Goal: Use online tool/utility: Utilize a website feature to perform a specific function

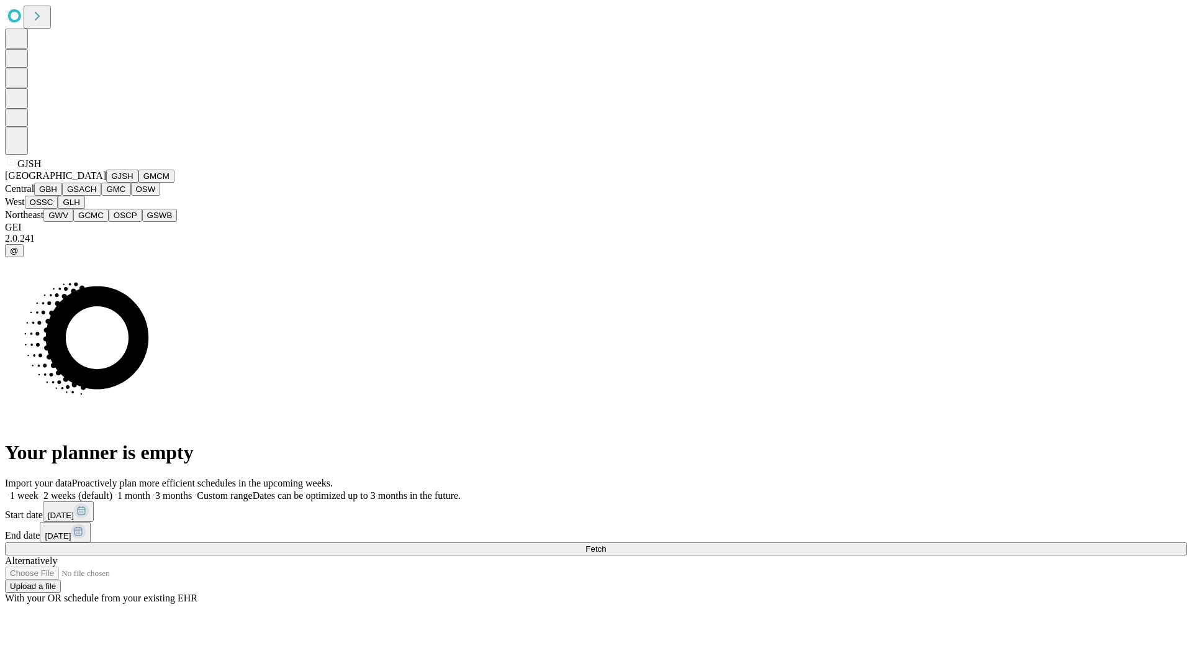
click at [106, 183] on button "GJSH" at bounding box center [122, 176] width 32 height 13
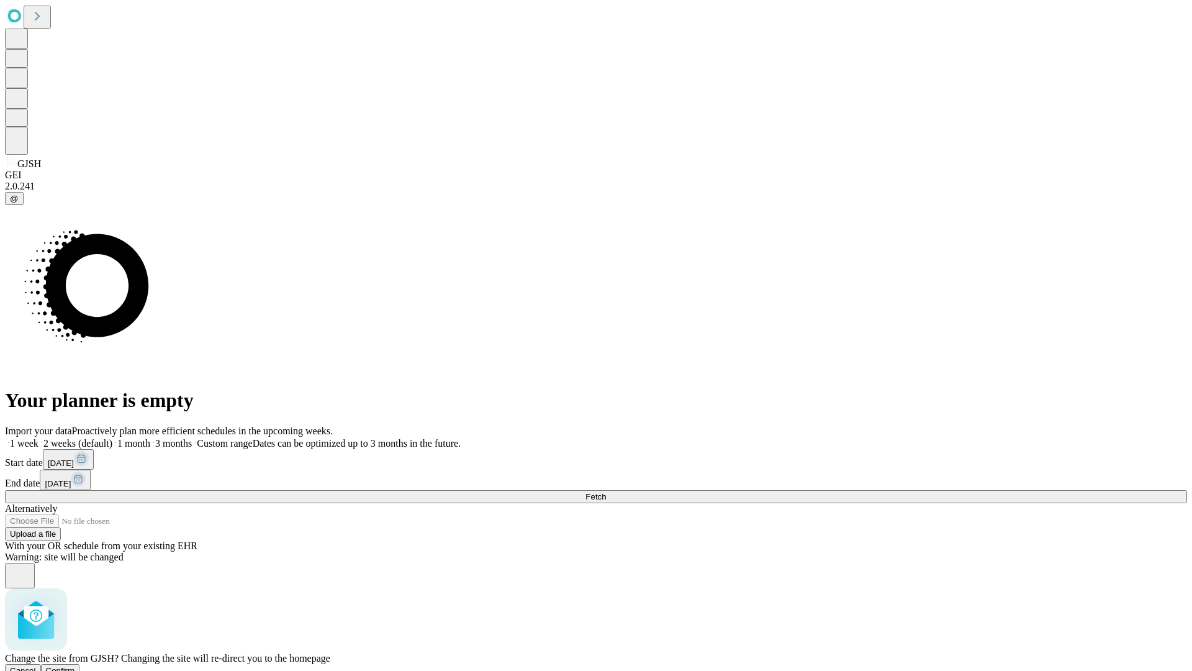
click at [75, 666] on span "Confirm" at bounding box center [60, 670] width 29 height 9
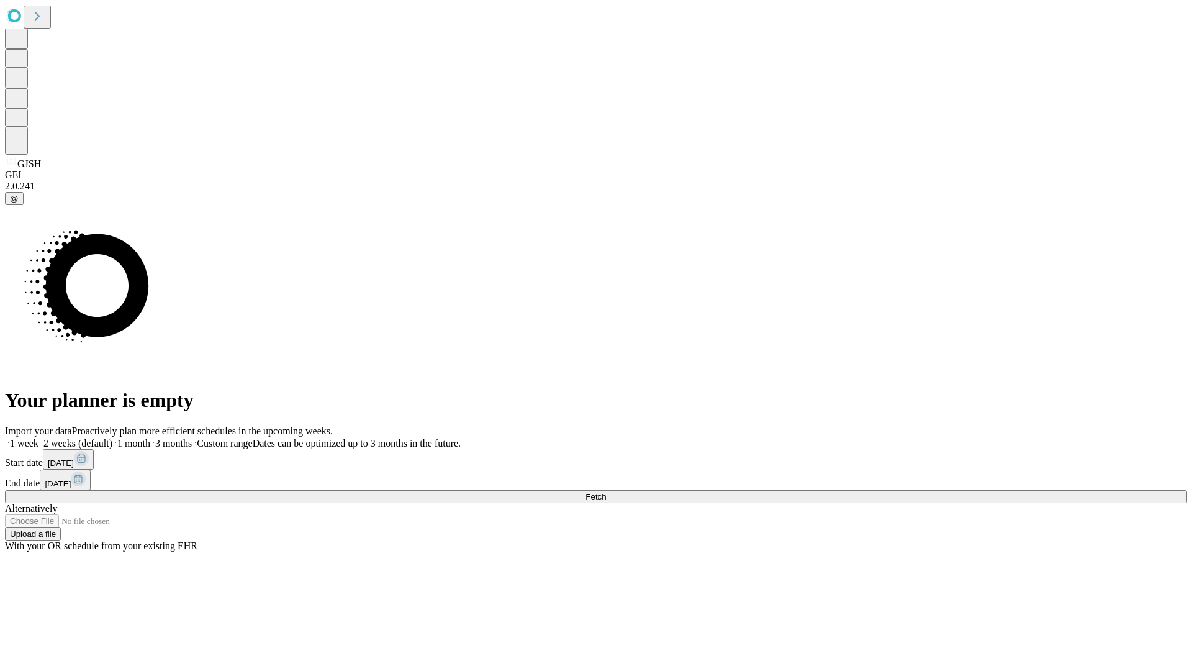
click at [150, 438] on label "1 month" at bounding box center [131, 443] width 38 height 11
click at [606, 492] on span "Fetch" at bounding box center [596, 496] width 20 height 9
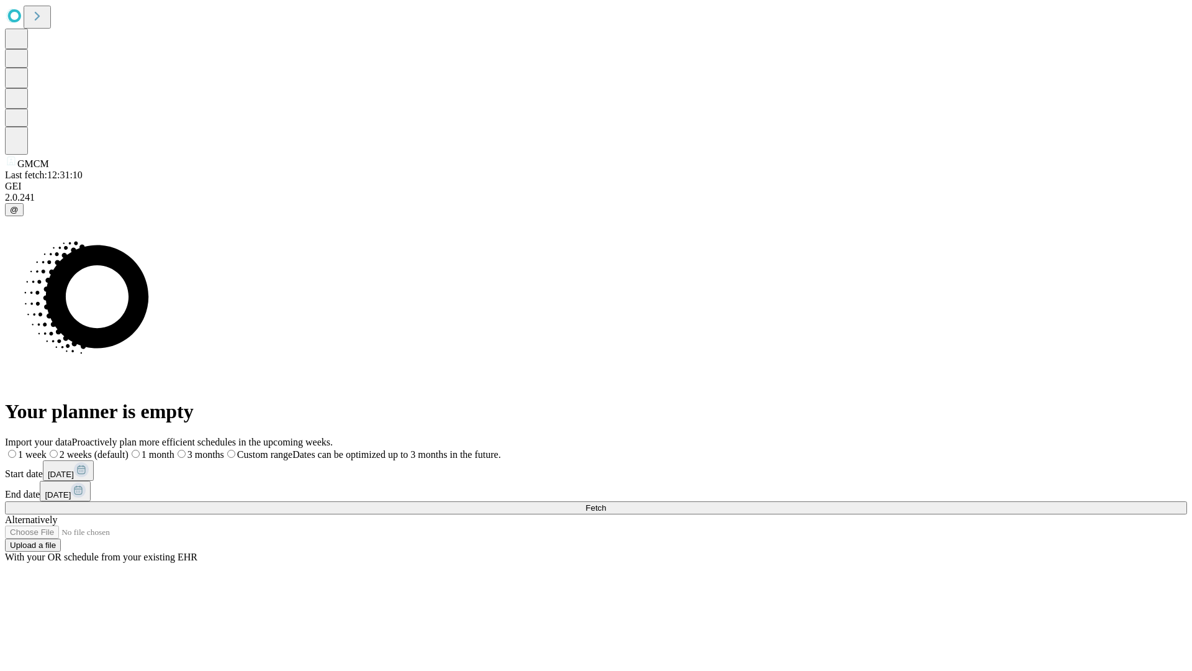
click at [175, 449] on label "1 month" at bounding box center [152, 454] width 46 height 11
click at [606, 503] on span "Fetch" at bounding box center [596, 507] width 20 height 9
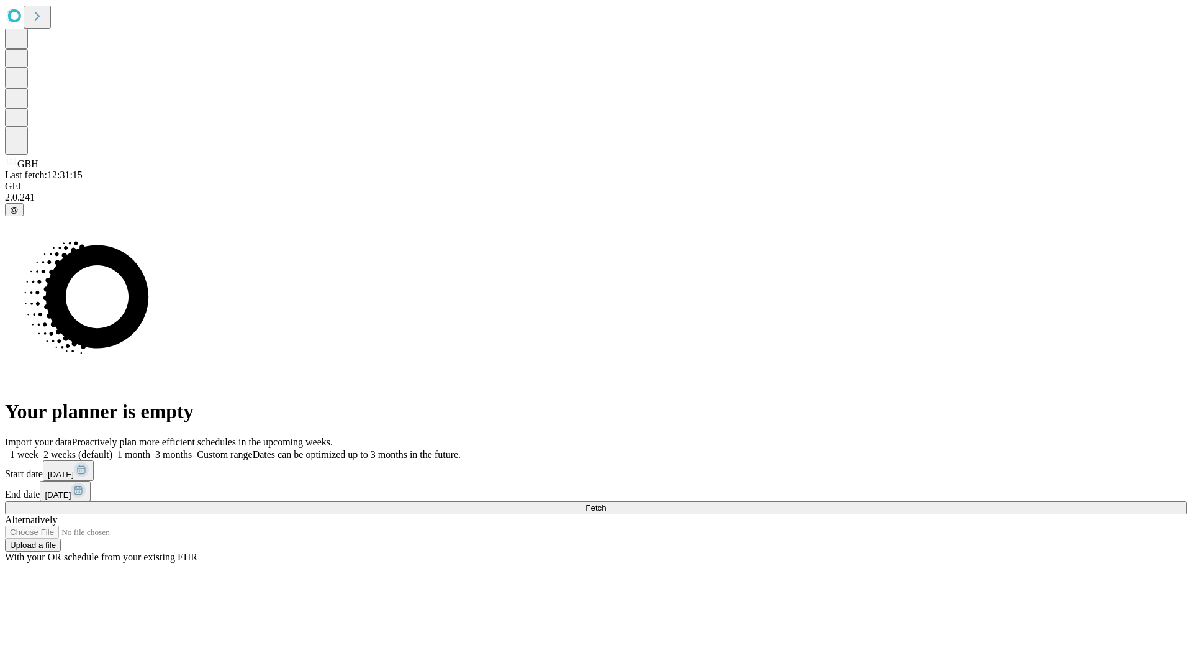
click at [150, 449] on label "1 month" at bounding box center [131, 454] width 38 height 11
click at [606, 503] on span "Fetch" at bounding box center [596, 507] width 20 height 9
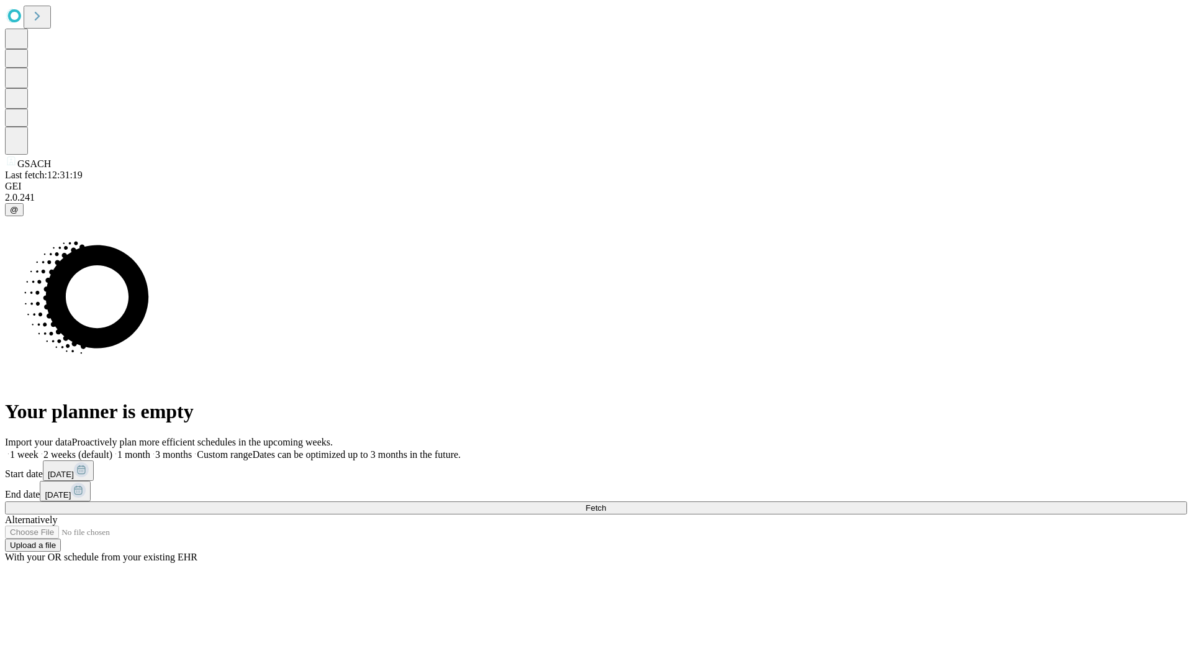
click at [150, 449] on label "1 month" at bounding box center [131, 454] width 38 height 11
click at [606, 503] on span "Fetch" at bounding box center [596, 507] width 20 height 9
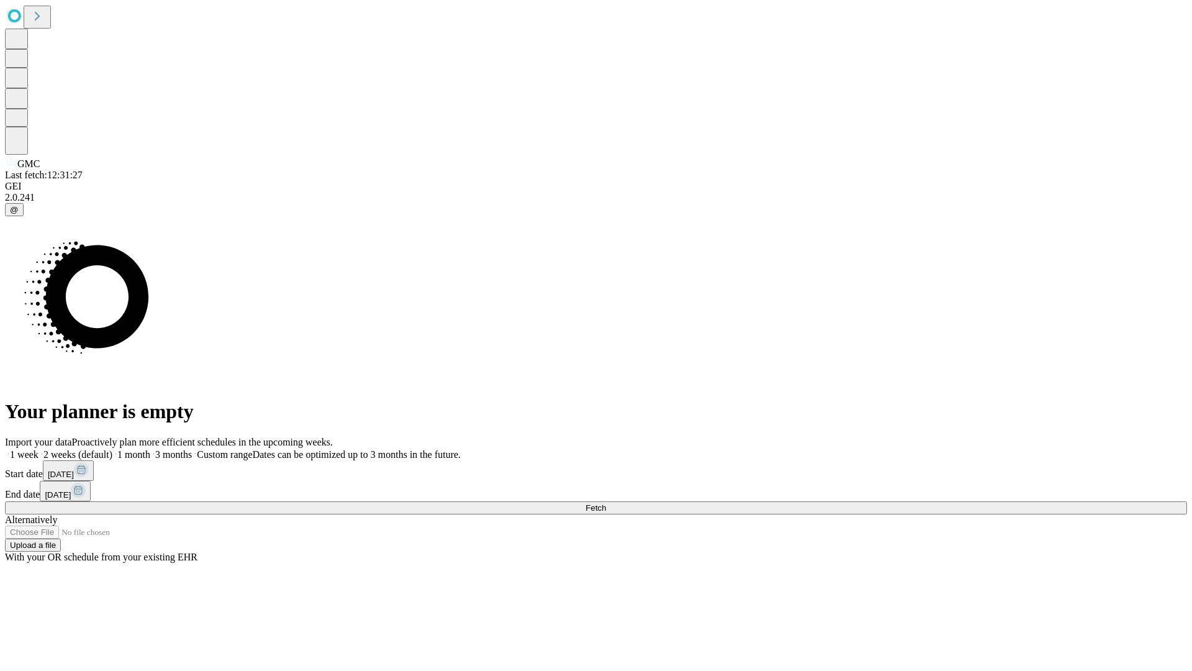
click at [150, 449] on label "1 month" at bounding box center [131, 454] width 38 height 11
click at [606, 503] on span "Fetch" at bounding box center [596, 507] width 20 height 9
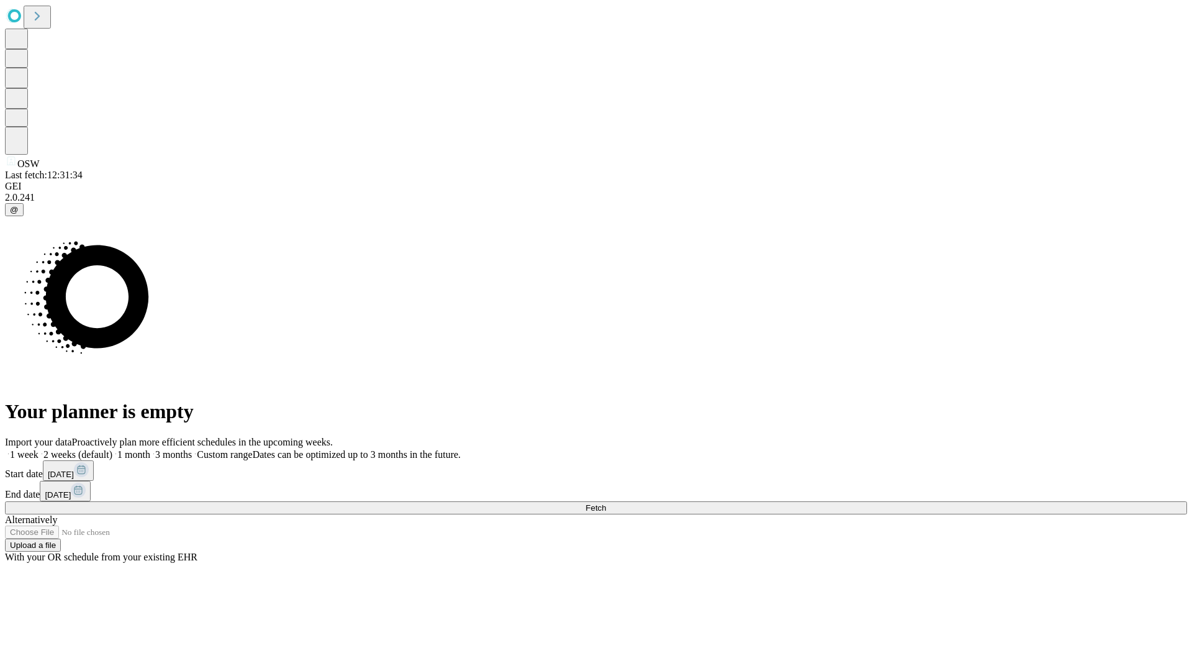
click at [150, 449] on label "1 month" at bounding box center [131, 454] width 38 height 11
click at [606, 503] on span "Fetch" at bounding box center [596, 507] width 20 height 9
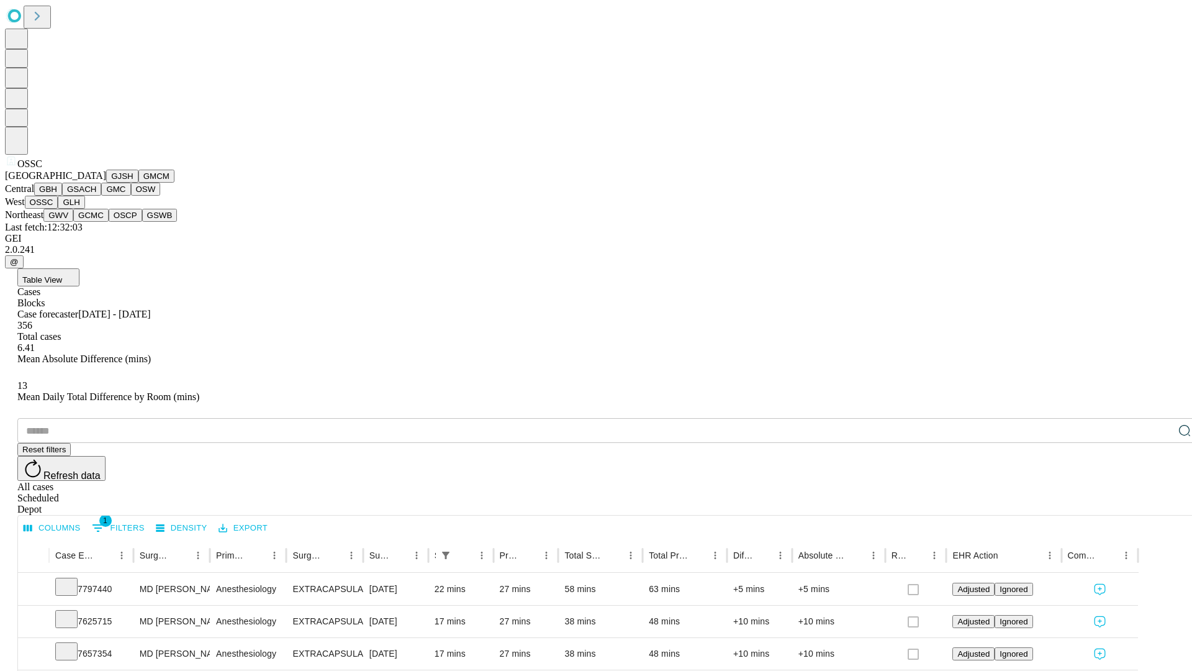
click at [84, 209] on button "GLH" at bounding box center [71, 202] width 27 height 13
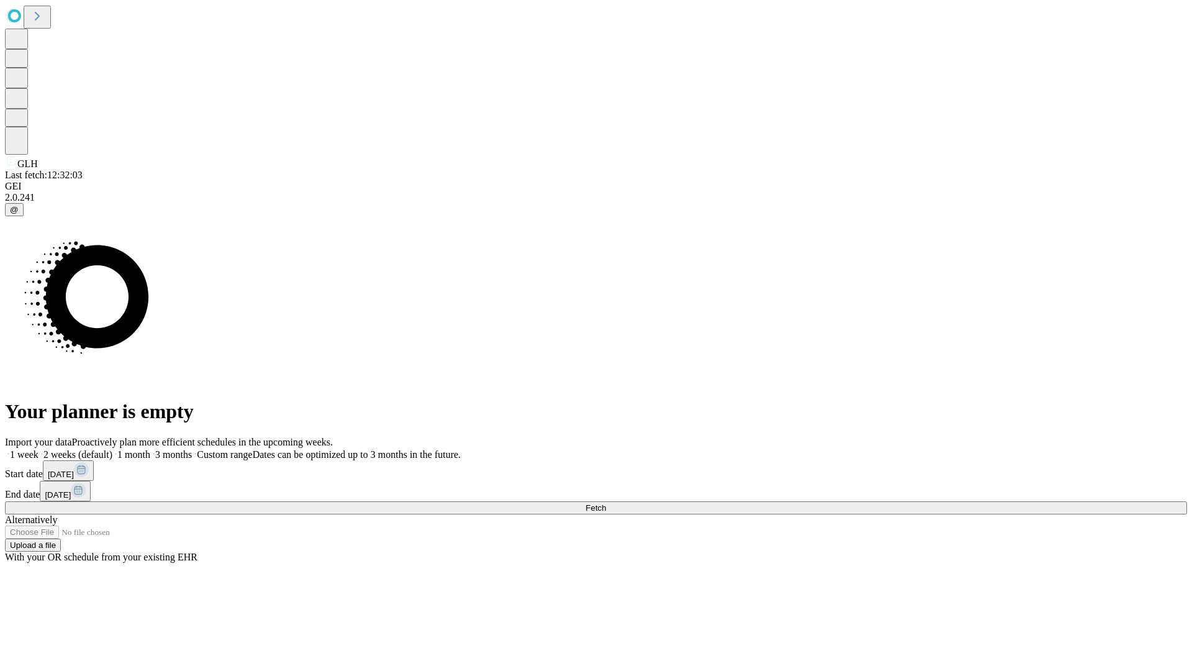
click at [150, 449] on label "1 month" at bounding box center [131, 454] width 38 height 11
click at [606, 503] on span "Fetch" at bounding box center [596, 507] width 20 height 9
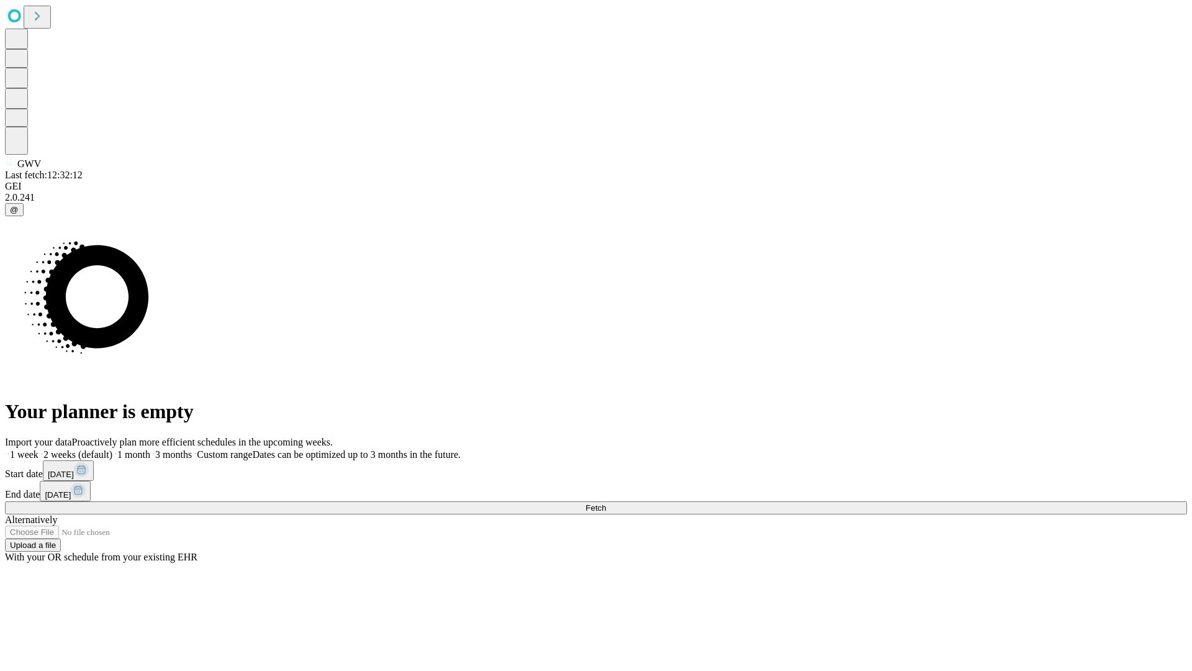
click at [150, 449] on label "1 month" at bounding box center [131, 454] width 38 height 11
click at [606, 503] on span "Fetch" at bounding box center [596, 507] width 20 height 9
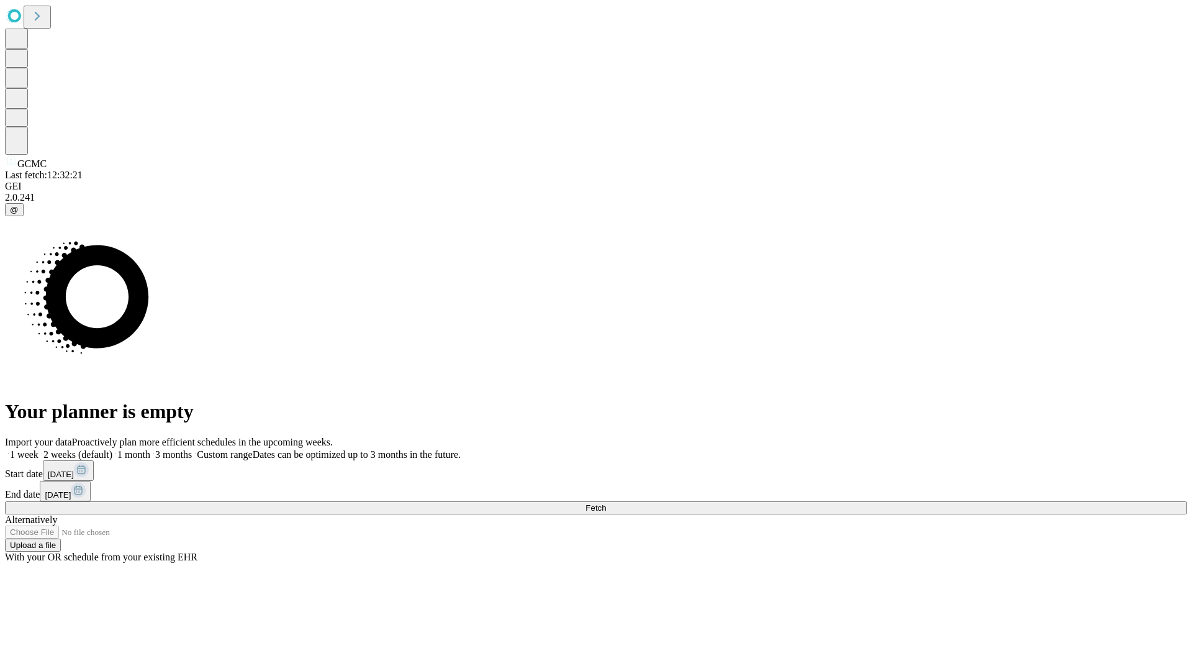
click at [150, 449] on label "1 month" at bounding box center [131, 454] width 38 height 11
click at [606, 503] on span "Fetch" at bounding box center [596, 507] width 20 height 9
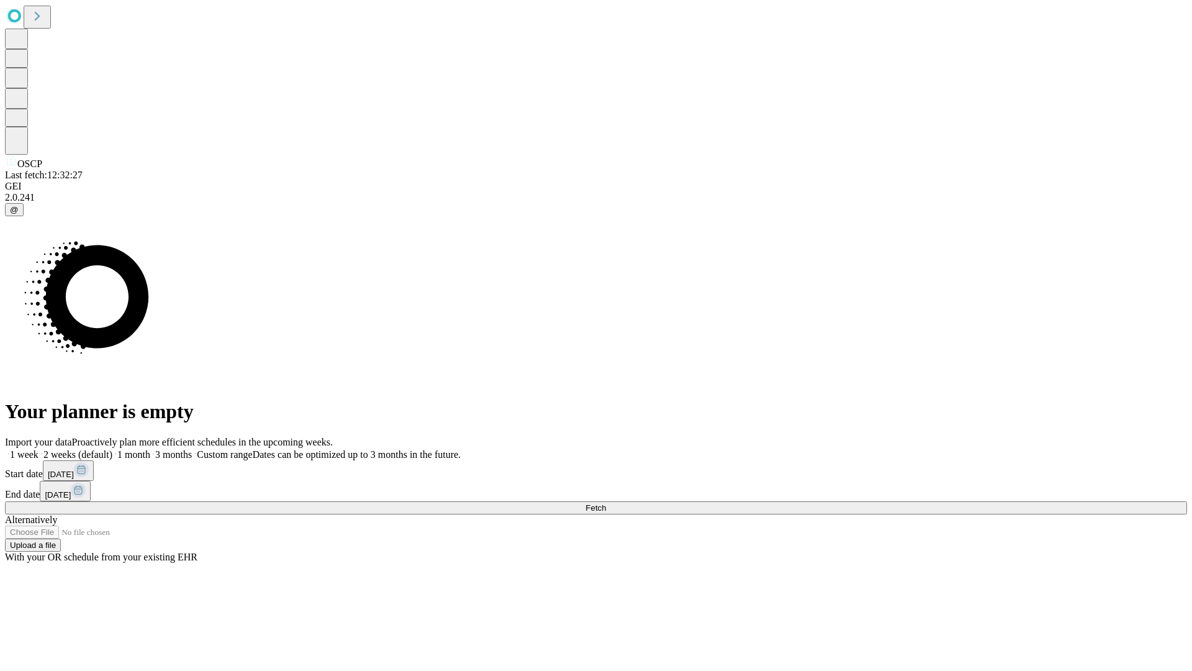
click at [150, 449] on label "1 month" at bounding box center [131, 454] width 38 height 11
click at [606, 503] on span "Fetch" at bounding box center [596, 507] width 20 height 9
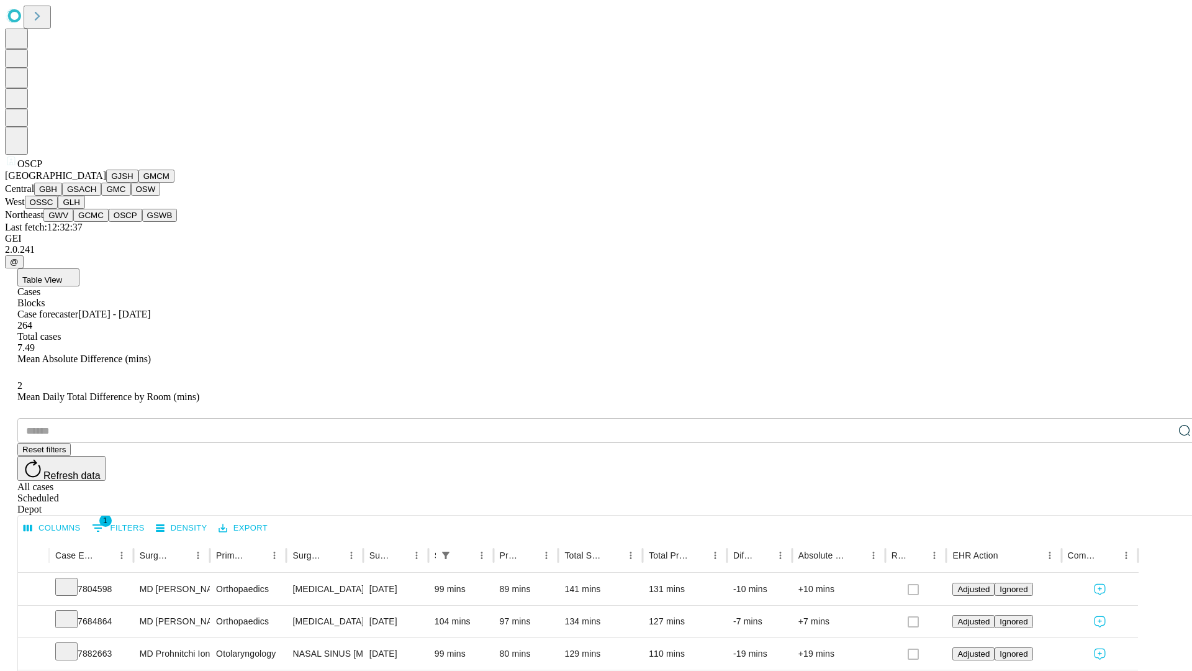
click at [142, 222] on button "GSWB" at bounding box center [159, 215] width 35 height 13
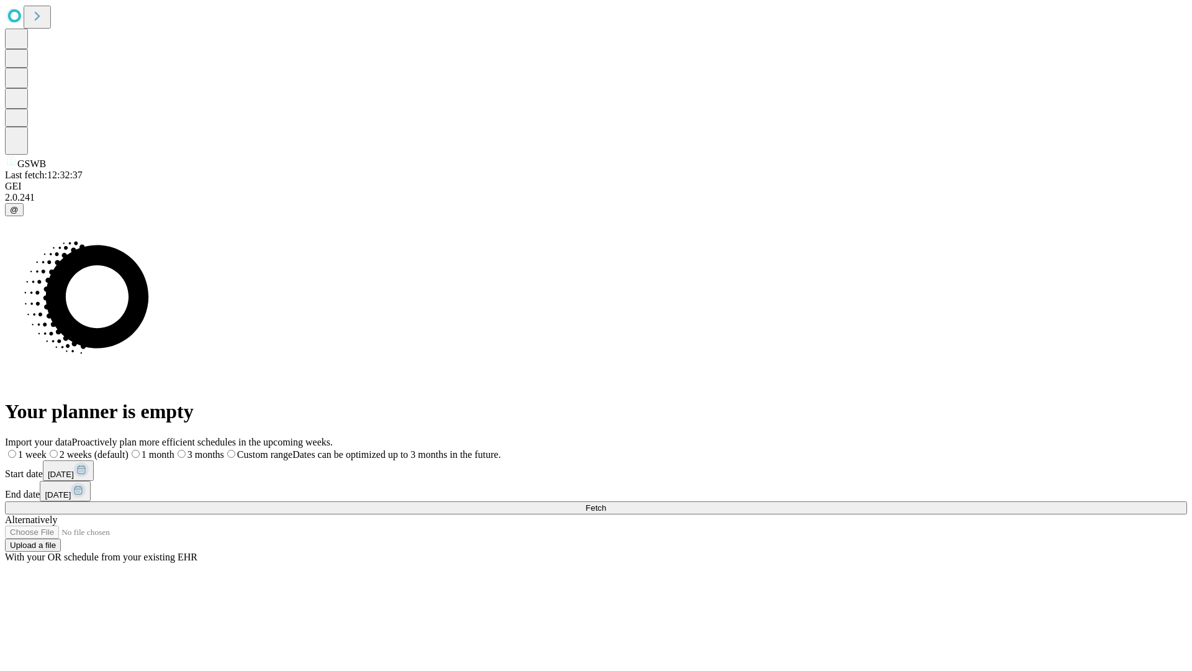
click at [175, 449] on label "1 month" at bounding box center [152, 454] width 46 height 11
click at [606, 503] on span "Fetch" at bounding box center [596, 507] width 20 height 9
